Goal: Entertainment & Leisure: Browse casually

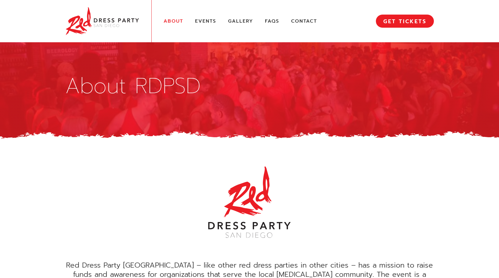
scroll to position [258, 0]
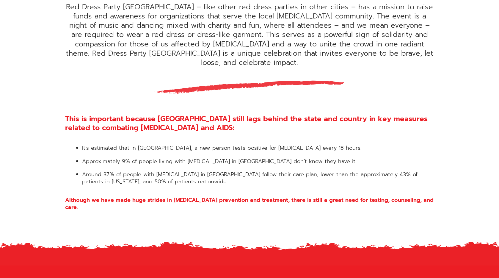
click at [243, 171] on li "Around 37% of people with HIV in San Diego County follow their care plan, lower…" at bounding box center [258, 178] width 352 height 14
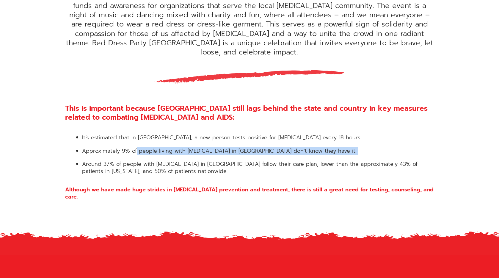
drag, startPoint x: 137, startPoint y: 142, endPoint x: 247, endPoint y: 148, distance: 110.2
click at [247, 148] on ul "It’s estimated that in San Diego County, a new person tests positive for HIV ev…" at bounding box center [249, 154] width 369 height 40
click at [250, 149] on ul "It’s estimated that in San Diego County, a new person tests positive for HIV ev…" at bounding box center [249, 154] width 369 height 40
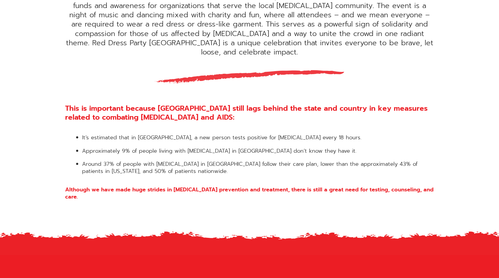
click at [187, 148] on li "Approximately 9% of people living with HIV in San Diego County don’t know they …" at bounding box center [258, 151] width 352 height 7
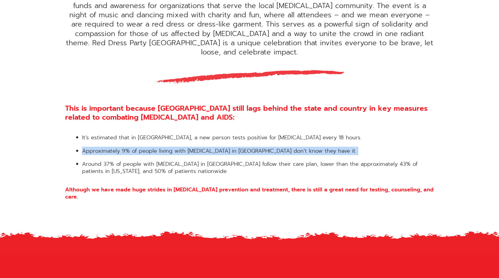
click at [187, 148] on li "Approximately 9% of people living with HIV in San Diego County don’t know they …" at bounding box center [258, 151] width 352 height 7
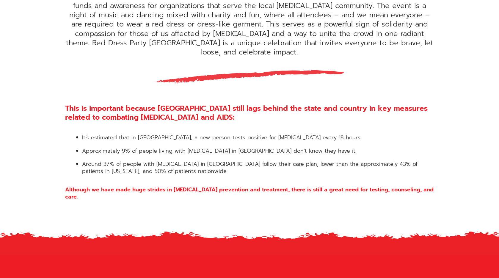
click at [192, 165] on div "This is important because San Diego County still lags behind the state and coun…" at bounding box center [249, 152] width 369 height 96
click at [192, 166] on div "This is important because San Diego County still lags behind the state and coun…" at bounding box center [249, 152] width 369 height 96
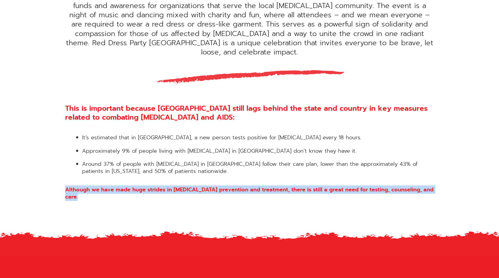
click at [192, 166] on div "This is important because San Diego County still lags behind the state and coun…" at bounding box center [249, 152] width 369 height 96
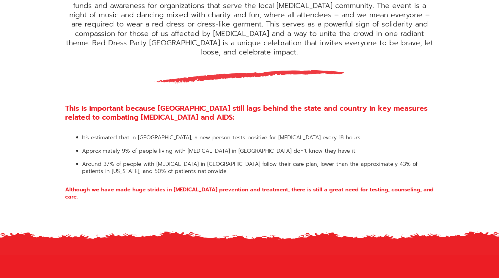
click at [193, 162] on li "Around 37% of people with HIV in San Diego County follow their care plan, lower…" at bounding box center [258, 168] width 352 height 14
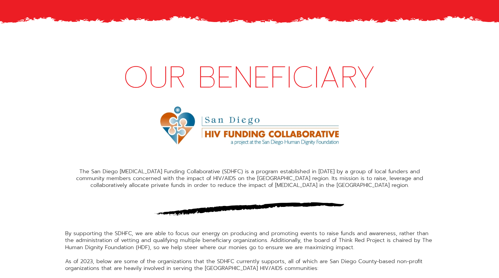
scroll to position [710, 0]
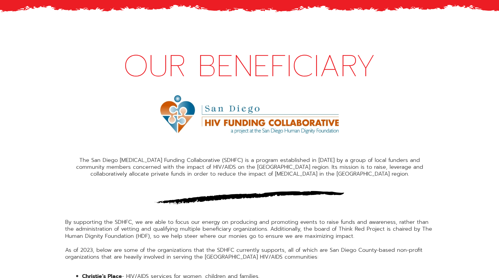
click at [219, 98] on img at bounding box center [249, 114] width 179 height 38
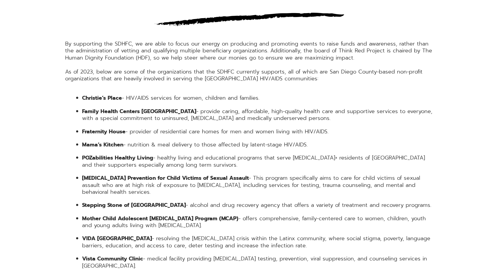
scroll to position [889, 0]
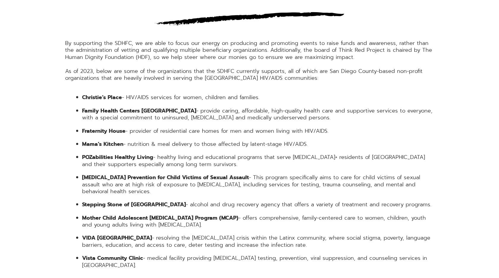
click at [173, 154] on li "POZabilities Healthy Living - healthy living and educational programs that serv…" at bounding box center [258, 161] width 352 height 14
click at [223, 154] on li "POZabilities Healthy Living - healthy living and educational programs that serv…" at bounding box center [258, 161] width 352 height 14
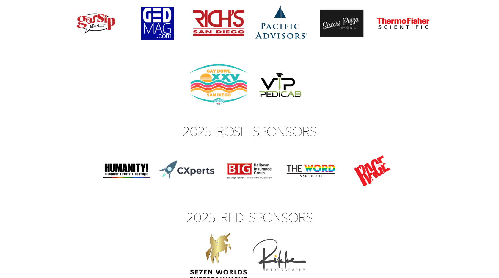
scroll to position [1989, 0]
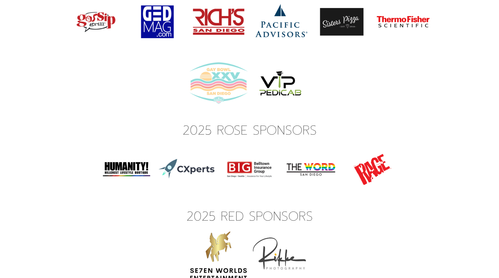
click at [219, 59] on img at bounding box center [219, 83] width 62 height 62
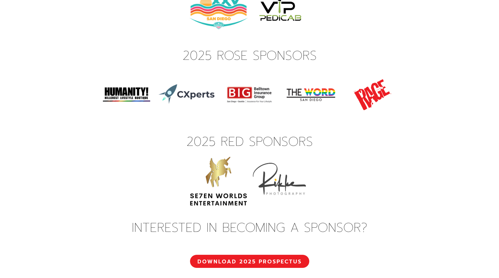
scroll to position [2064, 0]
click at [320, 71] on img at bounding box center [311, 95] width 62 height 62
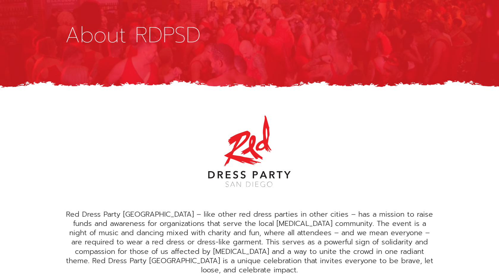
scroll to position [0, 0]
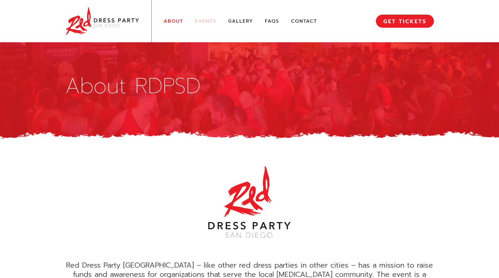
click at [204, 22] on link "Events" at bounding box center [205, 21] width 21 height 6
click at [233, 24] on link "Gallery" at bounding box center [240, 21] width 25 height 6
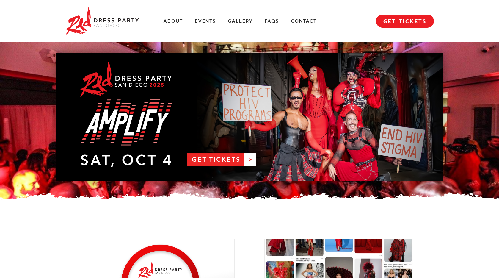
scroll to position [823, 0]
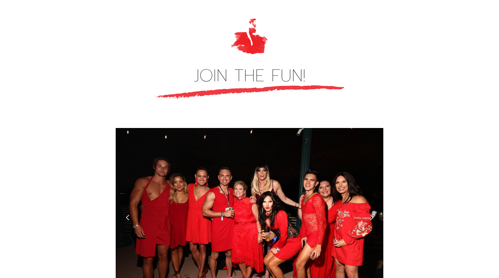
scroll to position [1644, 0]
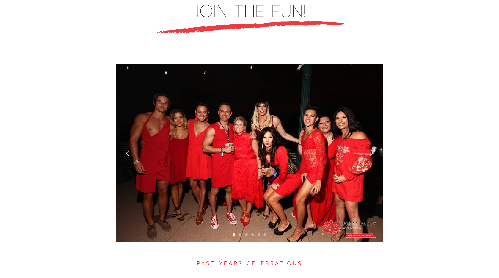
click at [373, 150] on div "next slide" at bounding box center [372, 153] width 6 height 6
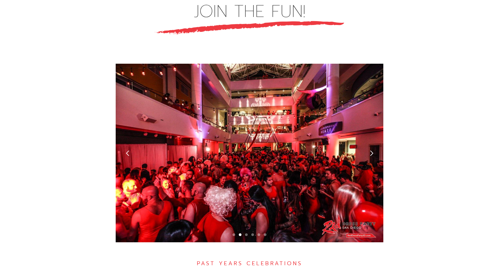
drag, startPoint x: 373, startPoint y: 123, endPoint x: 399, endPoint y: 119, distance: 26.5
click at [399, 119] on div "JOIN THE FUN! Slide 2 of 6. PAST YEARS CELEBRATIONS 2024 PHOTO ALBUM 2023 PHOTO…" at bounding box center [249, 215] width 387 height 527
click at [375, 124] on div "next slide" at bounding box center [372, 153] width 24 height 179
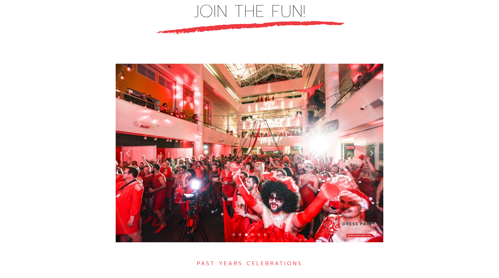
click at [373, 150] on div "next slide" at bounding box center [372, 153] width 6 height 6
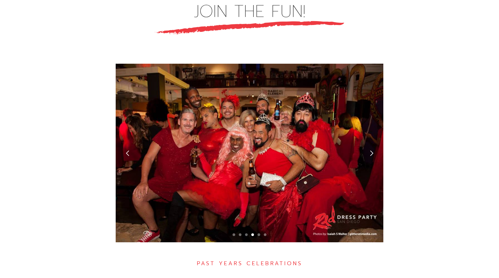
click at [373, 150] on div "next slide" at bounding box center [372, 153] width 6 height 6
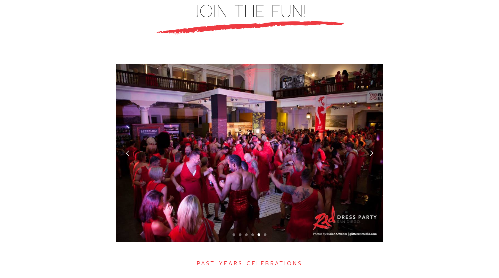
click at [373, 150] on div "next slide" at bounding box center [372, 153] width 6 height 6
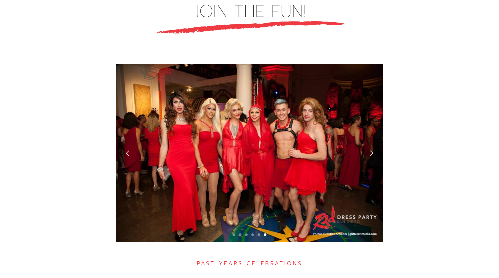
click at [373, 150] on div "next slide" at bounding box center [372, 153] width 6 height 6
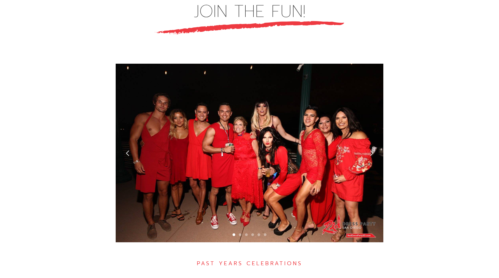
click at [373, 150] on div "next slide" at bounding box center [372, 153] width 6 height 6
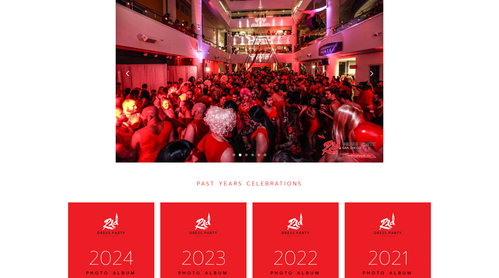
scroll to position [1853, 0]
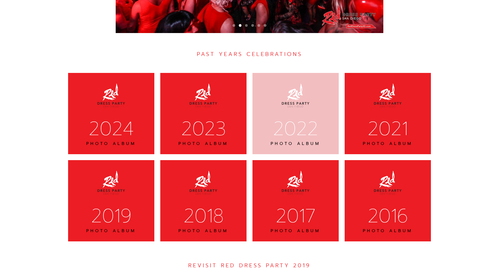
click at [285, 116] on div "2022" at bounding box center [295, 128] width 71 height 25
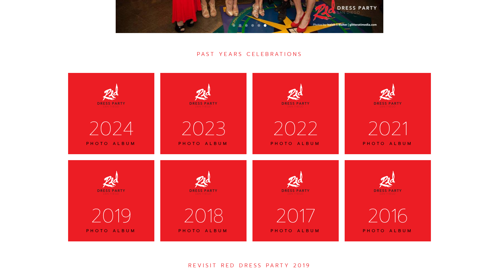
click at [299, 262] on div "REVISIT RED DRESS PARTY 2019" at bounding box center [249, 265] width 369 height 7
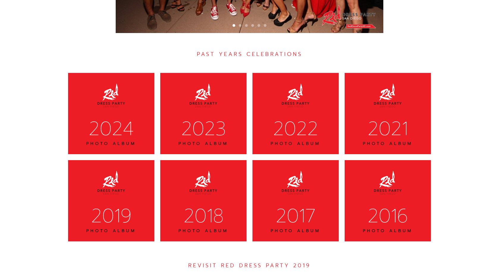
click at [302, 262] on div "REVISIT RED DRESS PARTY 2019" at bounding box center [249, 265] width 369 height 7
click at [291, 262] on div "REVISIT RED DRESS PARTY 2019" at bounding box center [249, 265] width 369 height 7
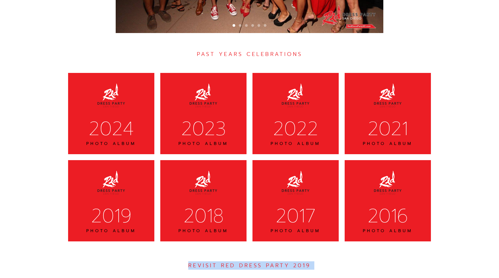
click at [291, 262] on div "REVISIT RED DRESS PARTY 2019" at bounding box center [249, 265] width 369 height 7
click at [362, 219] on div "JOIN THE FUN! Slide 1 of 6. PAST YEARS CELEBRATIONS 2024 PHOTO ALBUM 2023 PHOTO…" at bounding box center [249, 6] width 387 height 527
click at [365, 262] on div "REVISIT RED DRESS PARTY 2019" at bounding box center [249, 265] width 369 height 7
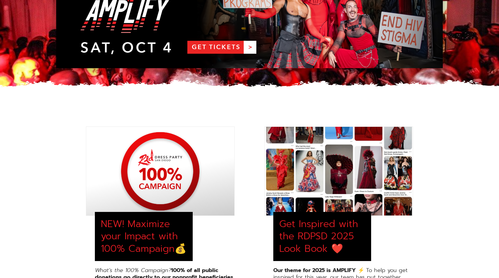
scroll to position [0, 0]
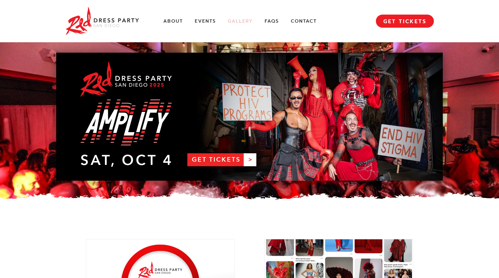
click at [232, 23] on link "Gallery" at bounding box center [240, 21] width 25 height 6
click at [237, 160] on link "RDPSD 2025 Banner" at bounding box center [249, 117] width 387 height 128
